Goal: Task Accomplishment & Management: Use online tool/utility

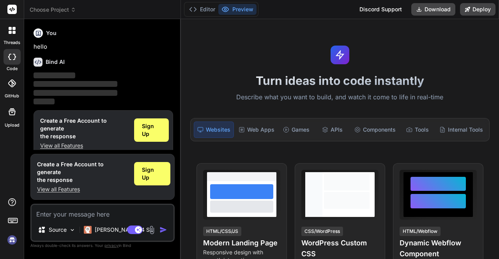
scroll to position [1, 0]
type textarea "x"
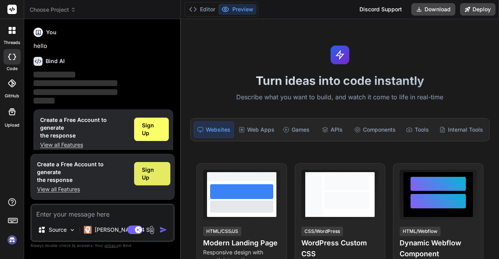
type textarea "2"
type textarea "x"
type textarea "2x"
type textarea "x"
type textarea "2x1"
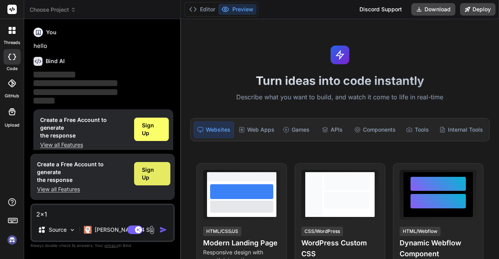
type textarea "x"
type textarea "2x16"
type textarea "x"
type textarea "2x16"
type textarea "x"
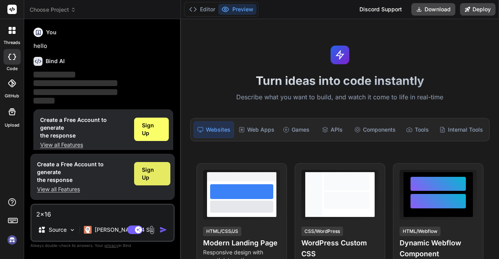
type textarea "2x16 t"
type textarea "x"
type textarea "2x16 ta"
type textarea "x"
type textarea "2x16 tav"
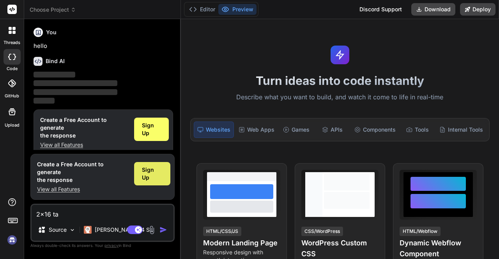
type textarea "x"
type textarea "2x16 tavl"
type textarea "x"
type textarea "2x16 tav"
type textarea "x"
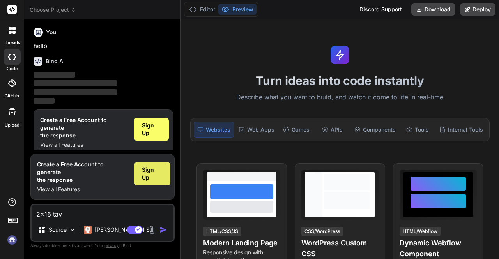
type textarea "2x16 ta"
type textarea "x"
type textarea "2x16 tav"
type textarea "x"
type textarea "2x16 tave"
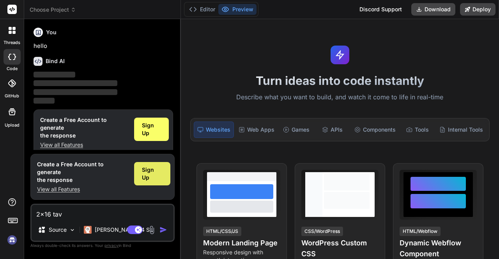
type textarea "x"
type textarea "2x16 tav"
type textarea "x"
type textarea "2x16 ta"
type textarea "x"
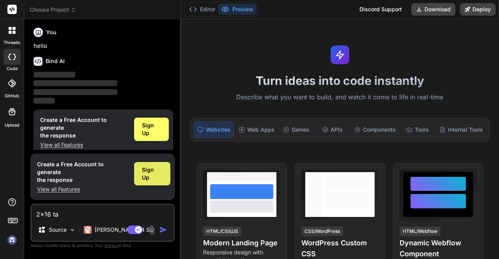
type textarea "2x16 tav"
type textarea "x"
type textarea "2x16 tavl"
type textarea "x"
type textarea "2x16 tav"
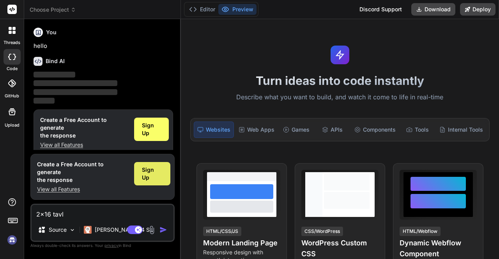
type textarea "x"
type textarea "2x16 ta"
type textarea "x"
type textarea "2x16 tab"
type textarea "x"
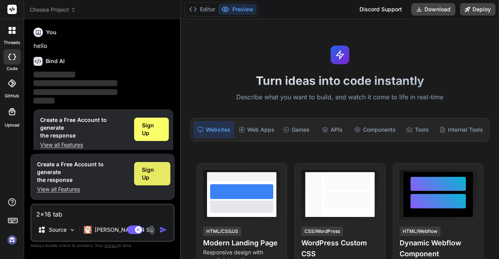
type textarea "2x16 tabl"
type textarea "x"
type textarea "2x16 table"
type textarea "x"
type textarea "2x16 table"
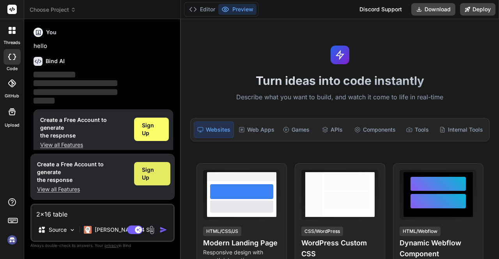
type textarea "x"
type textarea "2x16 table t"
type textarea "x"
type textarea "2x16 table tp"
type textarea "x"
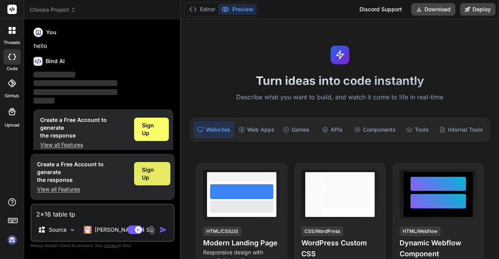
type textarea "2x16 table tp"
type textarea "x"
type textarea "2x16 table tp l"
type textarea "x"
type textarea "2x16 table tp le"
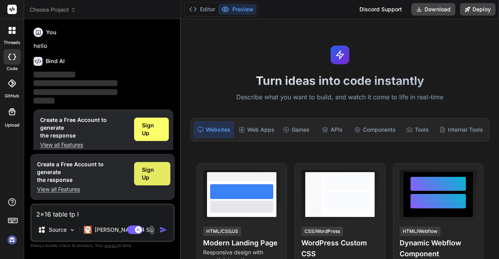
type textarea "x"
type textarea "2x16 table tp l"
type textarea "x"
type textarea "2x16 table tp"
type textarea "x"
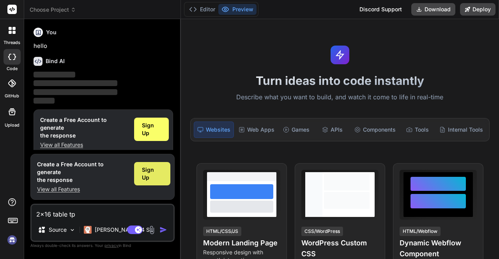
type textarea "2x16 table tp"
type textarea "x"
type textarea "2x16 table t"
type textarea "x"
type textarea "2x16 table to"
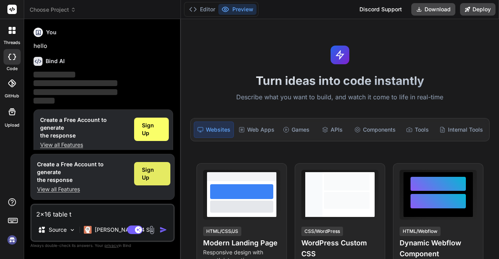
type textarea "x"
type textarea "2x16 table top"
type textarea "x"
type textarea "2x16 table to"
type textarea "x"
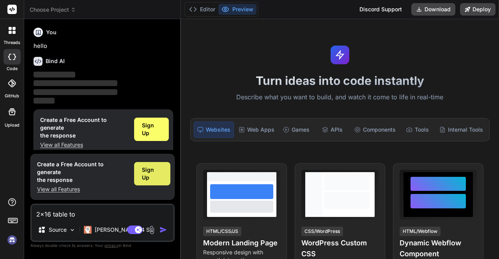
type textarea "2x16 table t"
type textarea "x"
type textarea "2x16 table"
type textarea "x"
type textarea "2x16 table w"
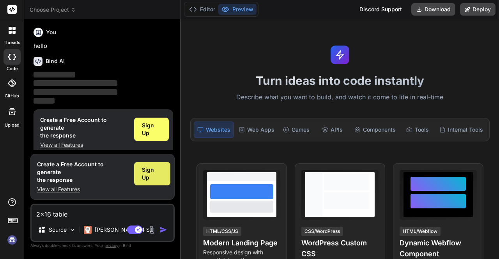
type textarea "x"
type textarea "2x16 table wh"
type textarea "x"
type textarea "2x16 table whi"
type textarea "x"
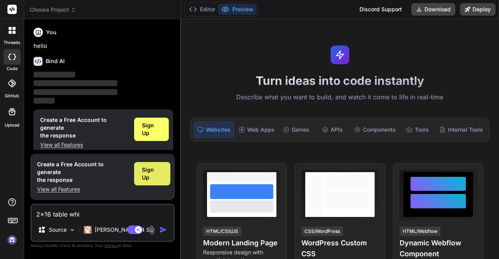
type textarea "2x16 table whic"
type textarea "x"
type textarea "2x16 table which"
type textarea "x"
type textarea "2x16 table which"
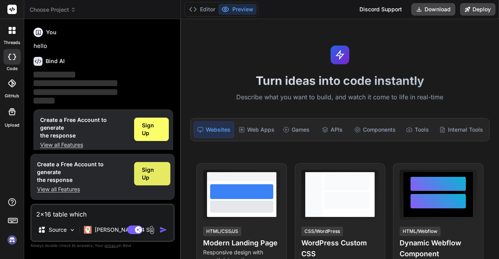
type textarea "x"
type textarea "2x16 table which i"
type textarea "x"
type textarea "2x16 table which i"
type textarea "x"
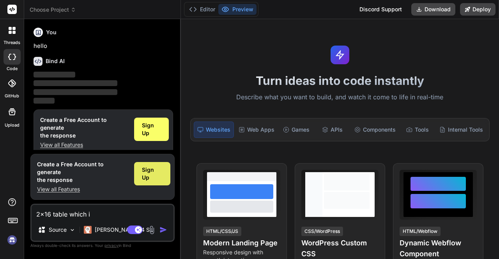
type textarea "2x16 table which i c"
type textarea "x"
type textarea "2x16 table which i ca"
type textarea "x"
type textarea "2x16 table which i can"
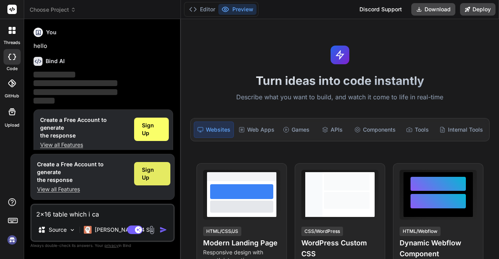
type textarea "x"
type textarea "2x16 table which i can"
type textarea "x"
type textarea "2x16 table which i can p"
type textarea "x"
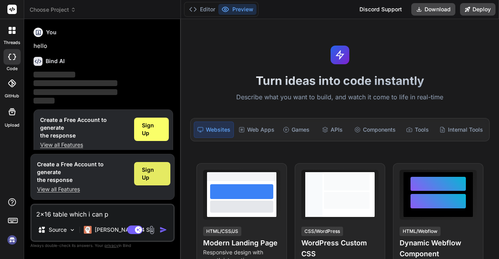
type textarea "2x16 table which i can pu"
type textarea "x"
type textarea "2x16 table which i can put"
type textarea "x"
type textarea "2x16 table which i can put"
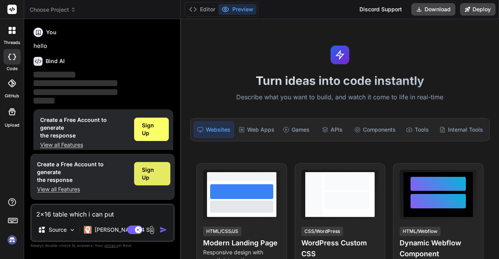
type textarea "x"
type textarea "2x16 table which i can put d"
type textarea "x"
type textarea "2x16 table which i can put da"
type textarea "x"
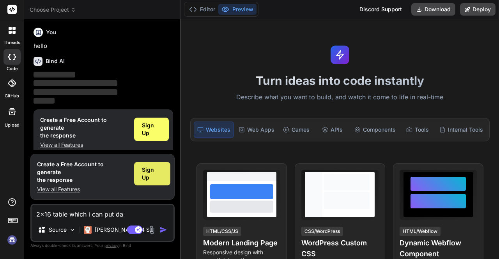
type textarea "2x16 table which i can put dat"
type textarea "x"
type textarea "2x16 table which i can put data"
type textarea "x"
type textarea "2x16 table which i can put data"
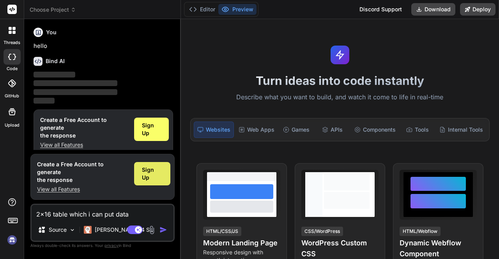
type textarea "x"
type textarea "2x16 table which i can put data i"
type textarea "x"
type textarea "2x16 table which i can put data in"
type textarea "x"
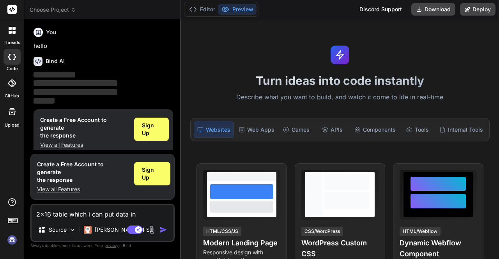
type textarea "2x16 table which i can put data in"
click at [162, 230] on img "button" at bounding box center [163, 230] width 8 height 8
click at [156, 177] on span "Sign Up" at bounding box center [152, 174] width 21 height 16
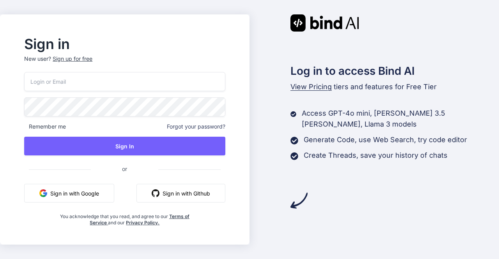
click at [112, 188] on button "Sign in with Google" at bounding box center [69, 193] width 90 height 19
